Goal: Navigation & Orientation: Understand site structure

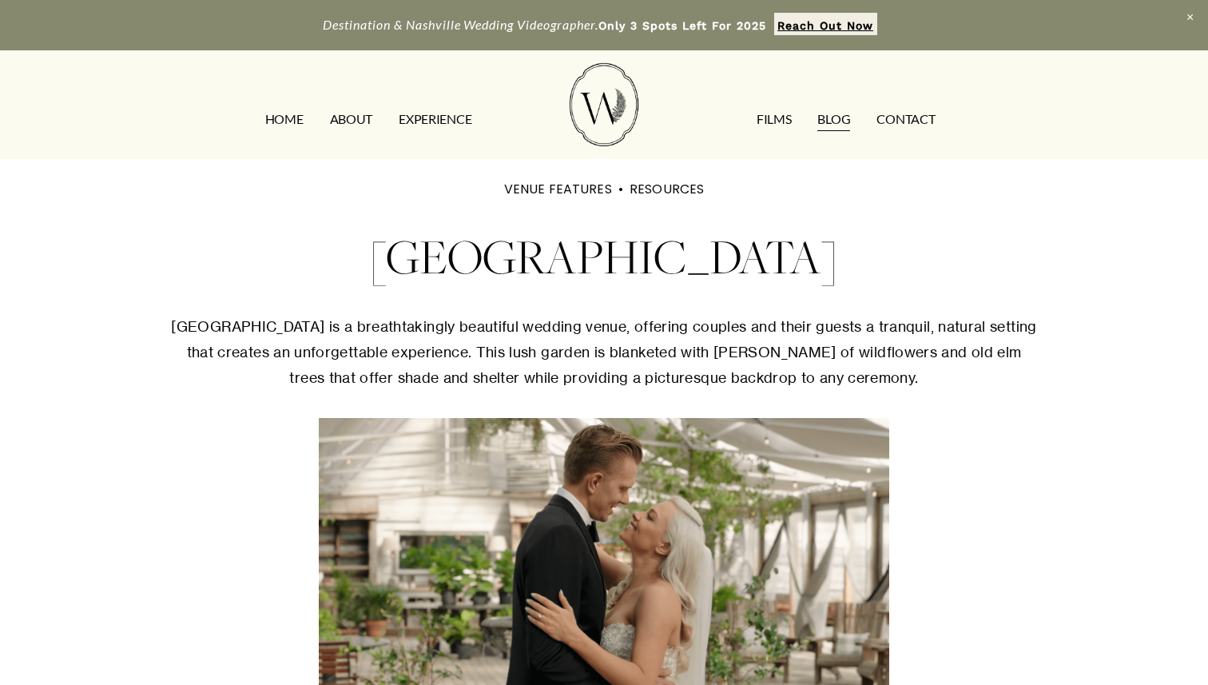
click at [343, 120] on link "ABOUT" at bounding box center [351, 120] width 42 height 26
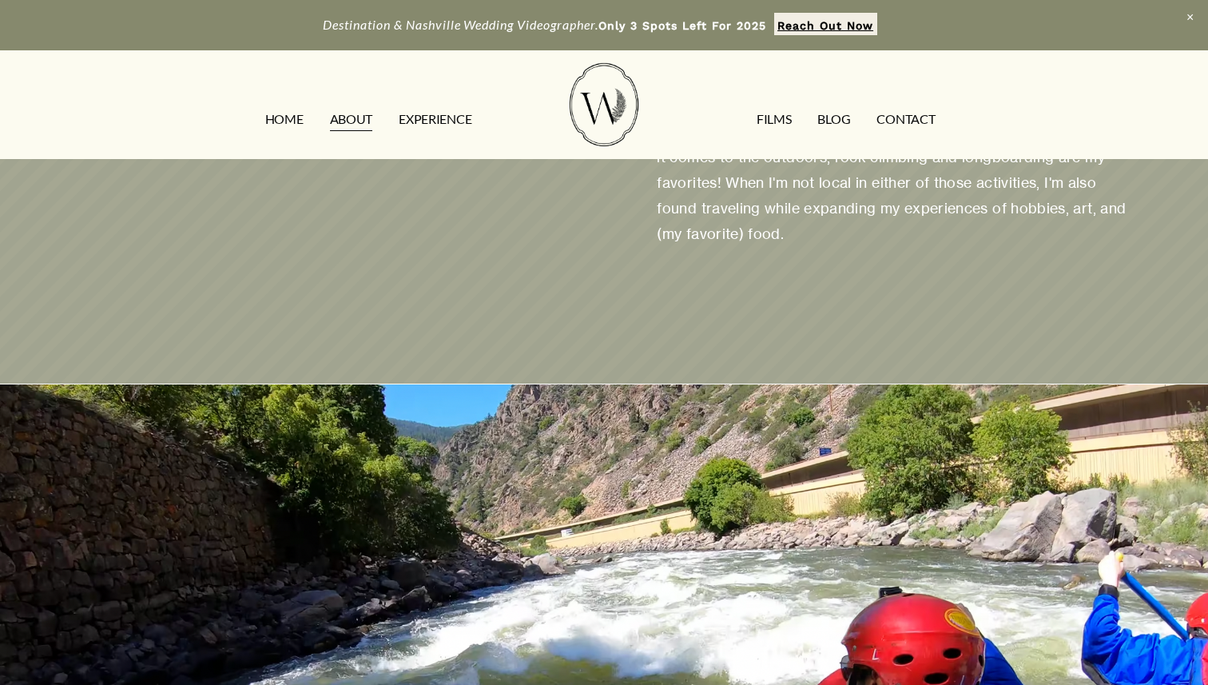
scroll to position [1724, 0]
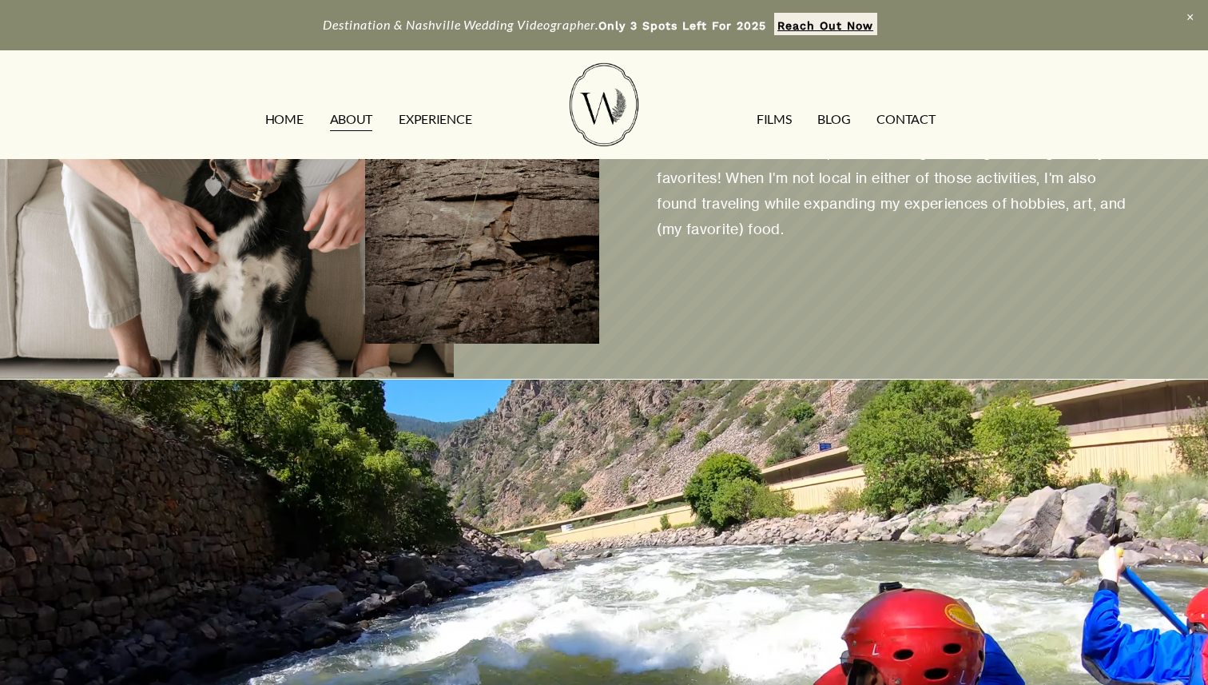
click at [441, 118] on link "EXPERIENCE" at bounding box center [435, 120] width 73 height 26
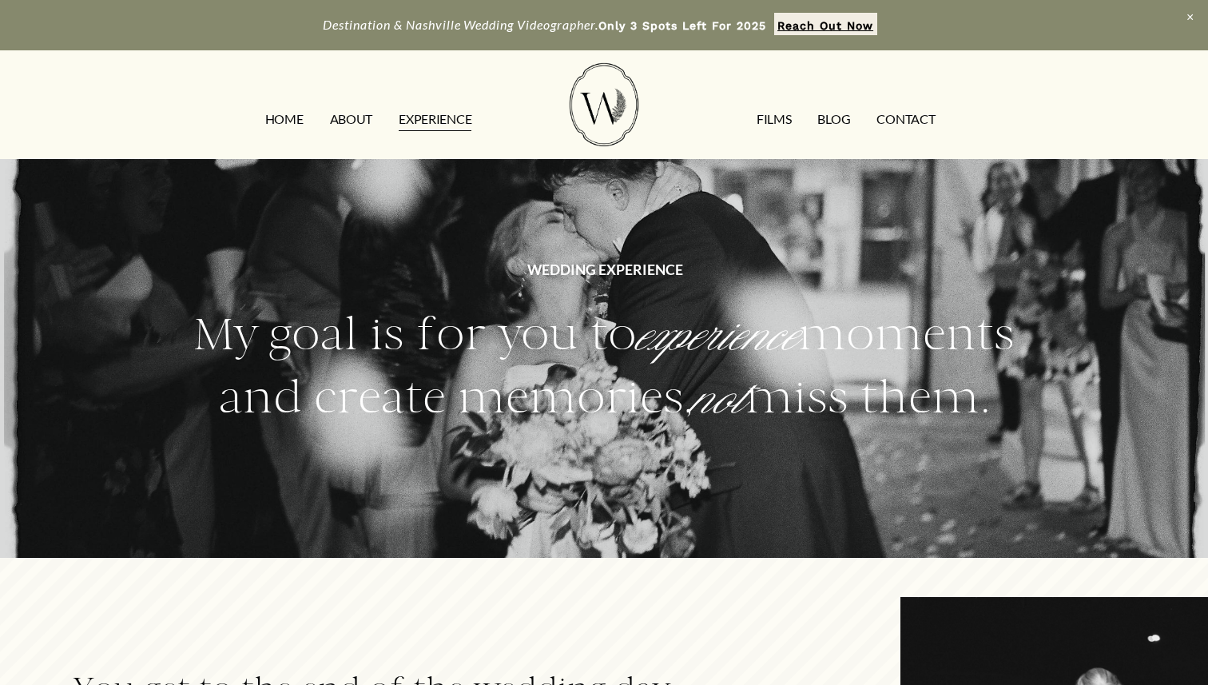
click at [600, 109] on img at bounding box center [604, 105] width 69 height 84
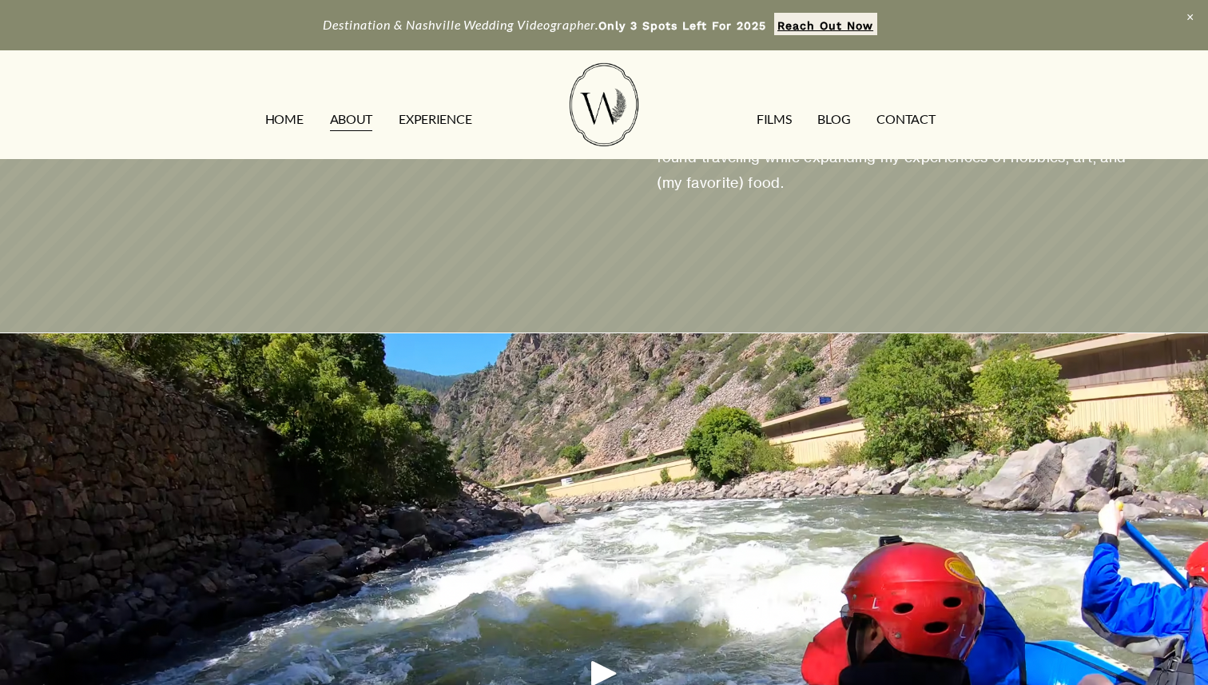
scroll to position [1724, 0]
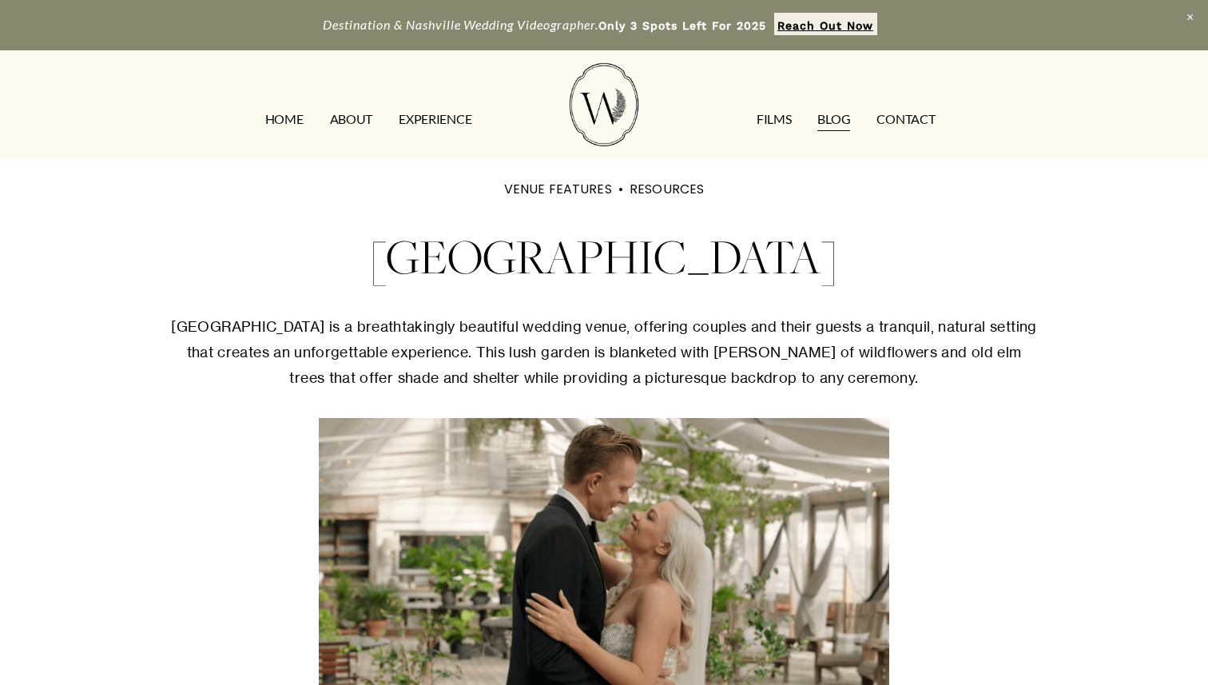
click at [288, 125] on link "HOME" at bounding box center [284, 120] width 38 height 26
